Goal: Task Accomplishment & Management: Manage account settings

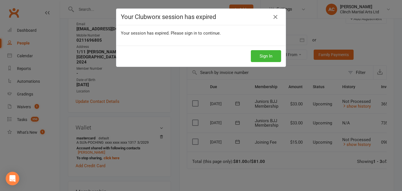
click at [268, 57] on button "Sign In" at bounding box center [266, 56] width 30 height 12
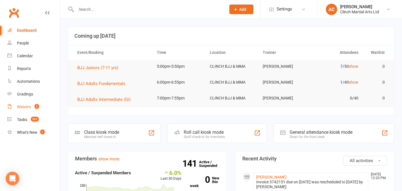
click at [38, 108] on span "2" at bounding box center [37, 106] width 5 height 5
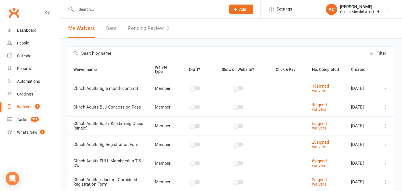
click at [154, 32] on link "Pending Review 2" at bounding box center [149, 29] width 42 height 20
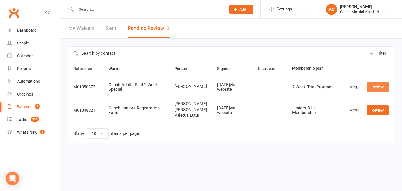
click at [374, 83] on link "Review" at bounding box center [377, 87] width 22 height 10
